Goal: Find specific page/section: Find specific page/section

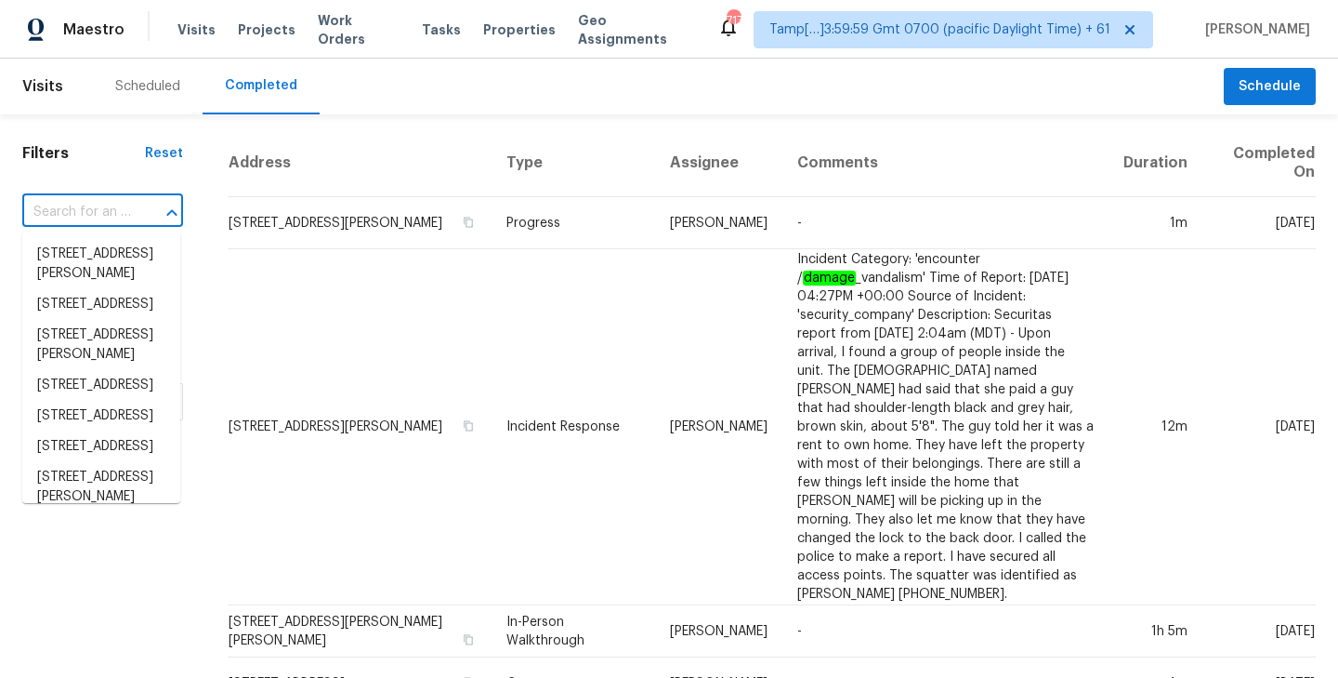
click at [98, 205] on input "text" at bounding box center [76, 212] width 109 height 29
paste input "[STREET_ADDRESS]"
type input "[STREET_ADDRESS]"
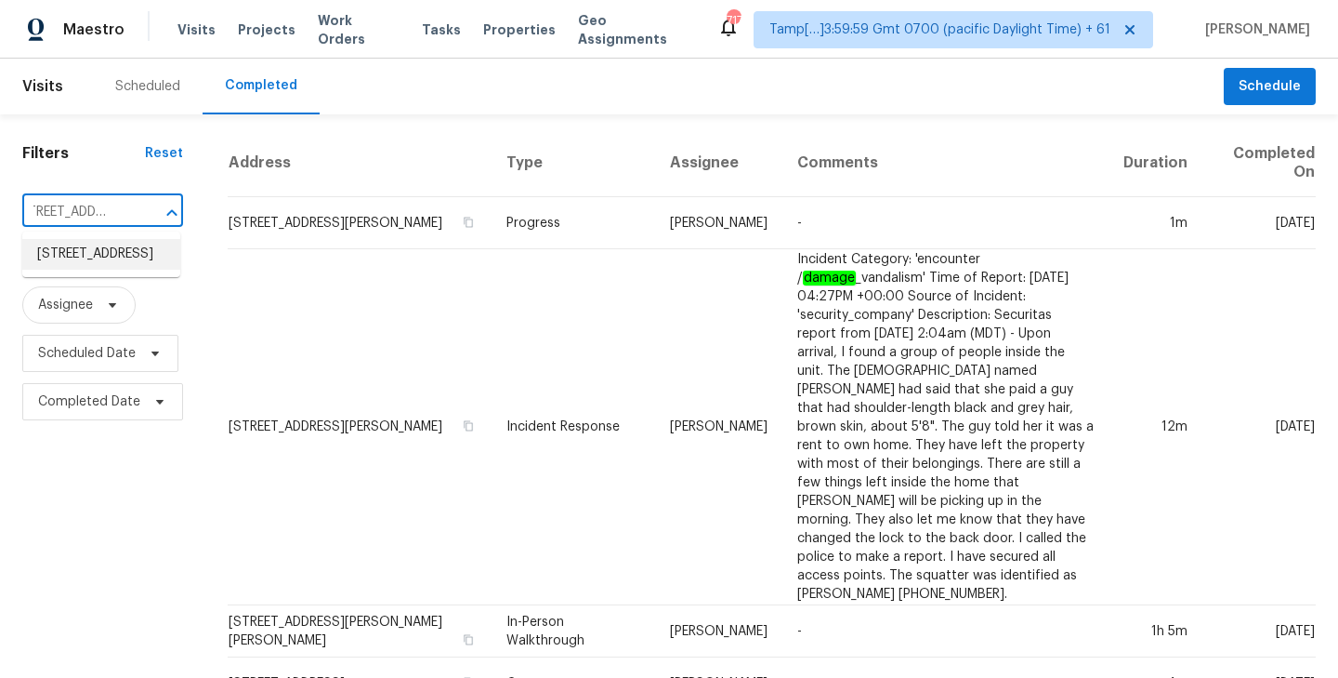
click at [94, 260] on li "[STREET_ADDRESS]" at bounding box center [101, 254] width 158 height 31
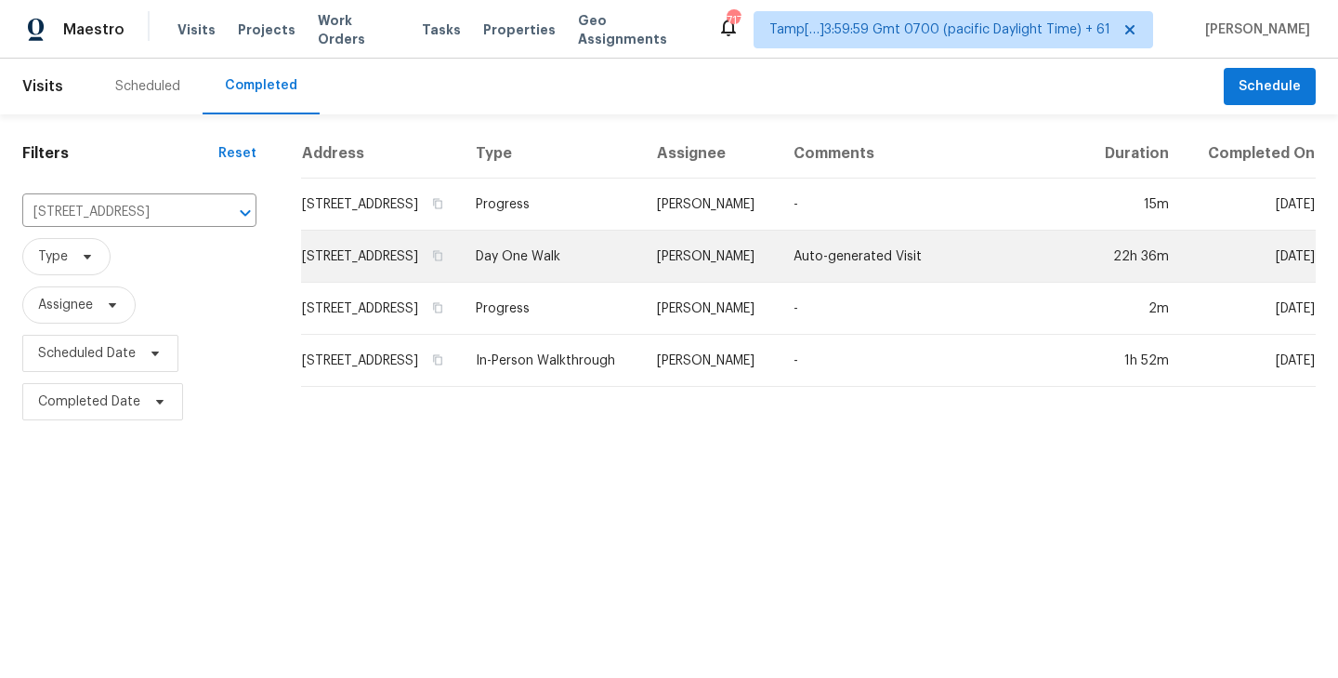
click at [404, 283] on td "[STREET_ADDRESS]" at bounding box center [381, 257] width 160 height 52
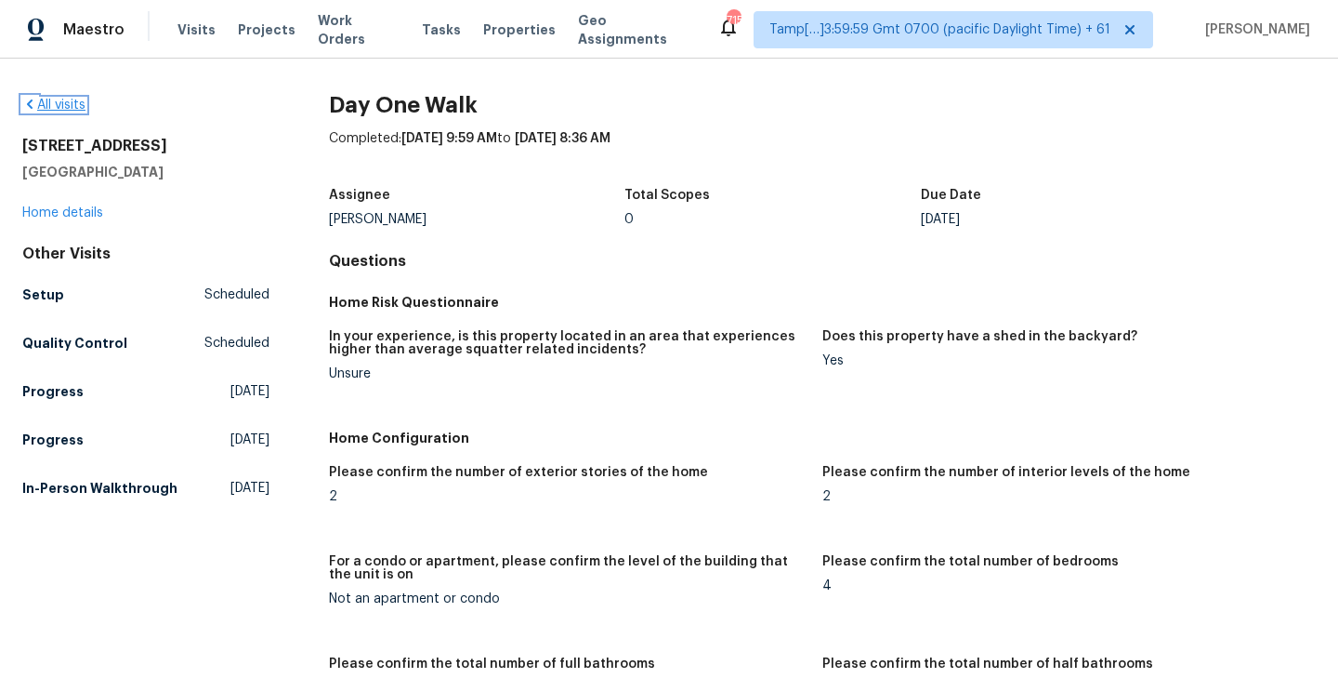
click at [59, 105] on link "All visits" at bounding box center [53, 105] width 63 height 13
